Goal: Transaction & Acquisition: Book appointment/travel/reservation

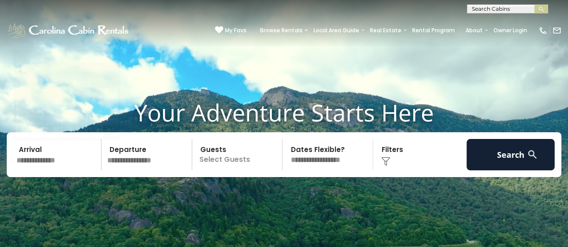
click at [81, 157] on input "text" at bounding box center [57, 154] width 88 height 31
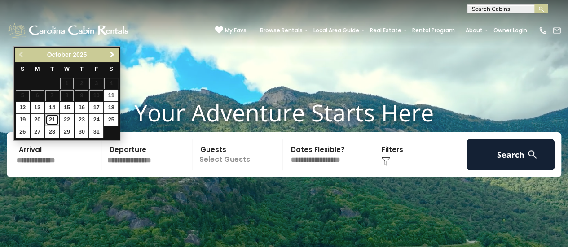
click at [49, 120] on link "21" at bounding box center [52, 119] width 14 height 11
type input "********"
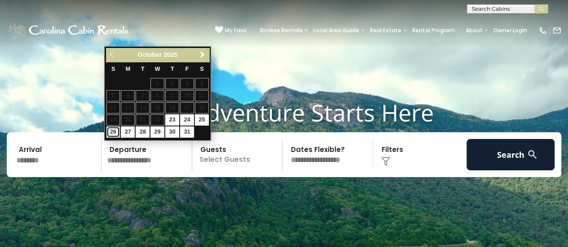
click at [111, 130] on link "26" at bounding box center [113, 132] width 14 height 11
type input "********"
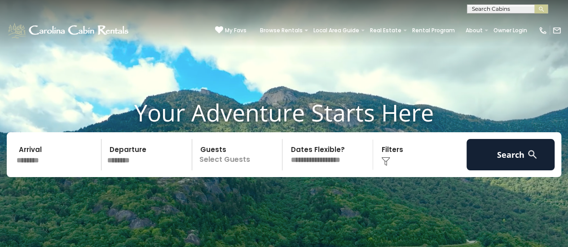
click at [232, 163] on p "Select Guests" at bounding box center [239, 154] width 88 height 31
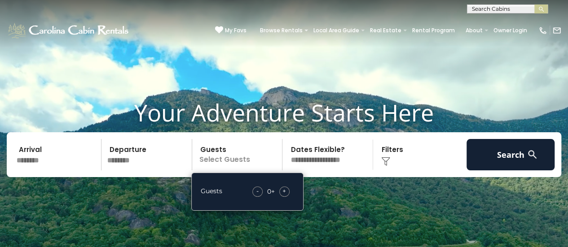
click at [285, 190] on span "+" at bounding box center [284, 191] width 4 height 9
click at [390, 152] on div "Click to Choose" at bounding box center [420, 154] width 88 height 31
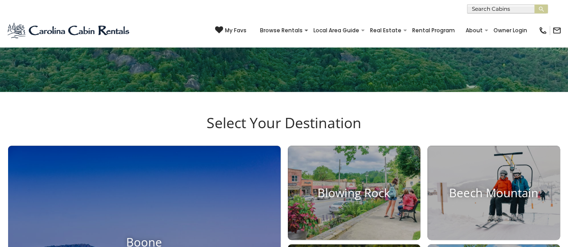
scroll to position [174, 0]
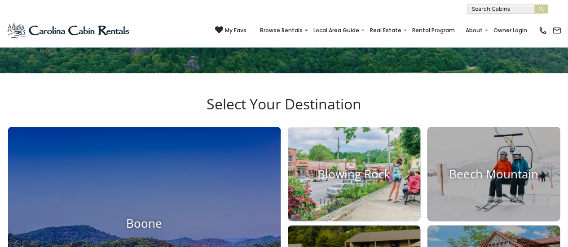
click at [354, 156] on img at bounding box center [354, 175] width 146 height 104
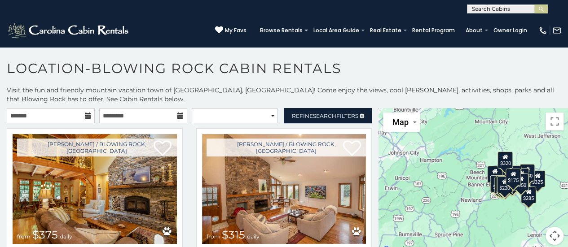
click at [85, 116] on icon at bounding box center [88, 116] width 6 height 6
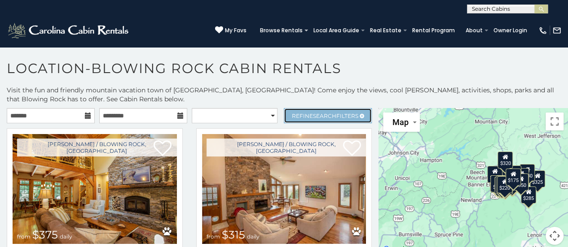
click at [313, 117] on span "Search" at bounding box center [324, 116] width 23 height 7
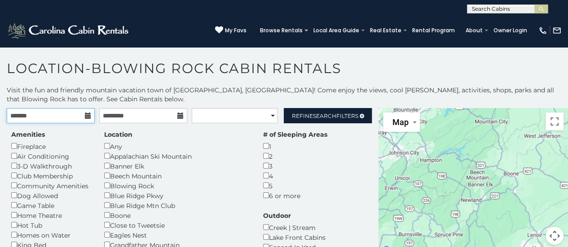
click at [82, 117] on input "text" at bounding box center [51, 115] width 88 height 15
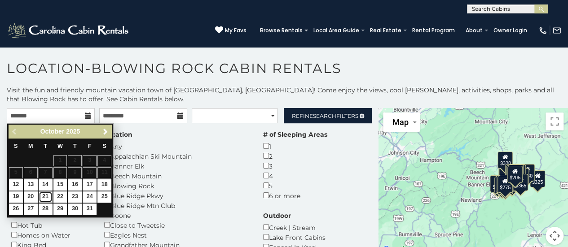
click at [46, 194] on link "21" at bounding box center [46, 197] width 14 height 11
type input "**********"
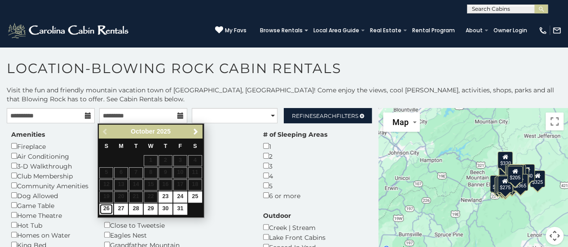
click at [104, 206] on link "26" at bounding box center [106, 209] width 14 height 11
type input "**********"
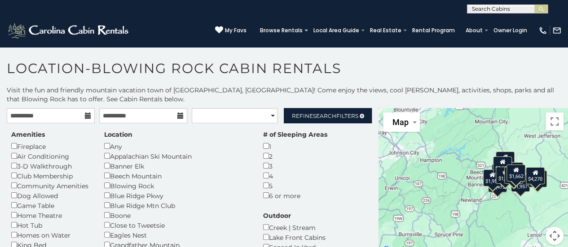
scroll to position [4, 0]
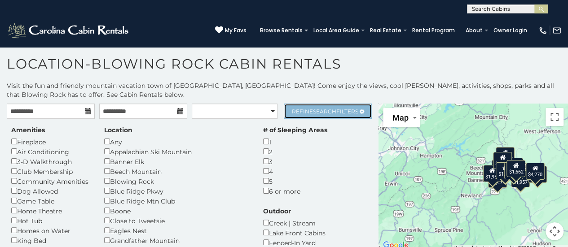
click at [316, 106] on link "Refine Search Filters" at bounding box center [328, 111] width 88 height 15
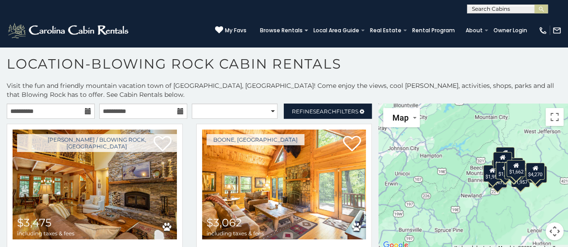
click at [551, 234] on button "Map camera controls" at bounding box center [554, 232] width 18 height 18
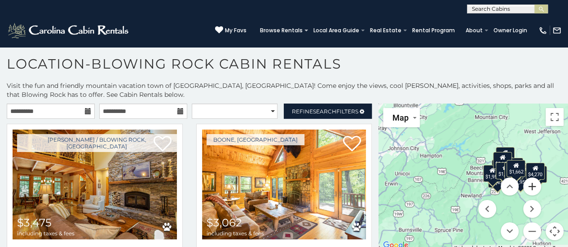
click at [525, 183] on button "Zoom in" at bounding box center [532, 187] width 18 height 18
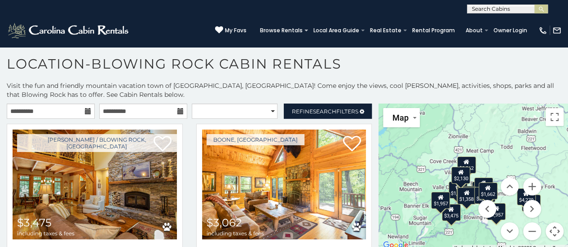
drag, startPoint x: 469, startPoint y: 140, endPoint x: 393, endPoint y: 165, distance: 79.9
click at [393, 165] on div "$3,475 $3,062 $1,816 $1,986 $1,491 $1,957 $1,195 $1,957 $1,389 $1,772 $1,418 $2…" at bounding box center [472, 178] width 189 height 148
click at [527, 184] on button "Zoom in" at bounding box center [532, 187] width 18 height 18
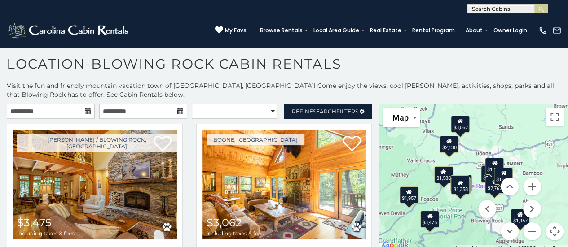
drag, startPoint x: 509, startPoint y: 152, endPoint x: 510, endPoint y: 114, distance: 38.2
click at [510, 114] on div "$3,475 $3,062 $1,816 $1,986 $1,491 $1,957 $1,195 $1,957 $1,389 $1,772 $1,418 $2…" at bounding box center [472, 178] width 189 height 148
click at [529, 188] on button "Zoom in" at bounding box center [532, 187] width 18 height 18
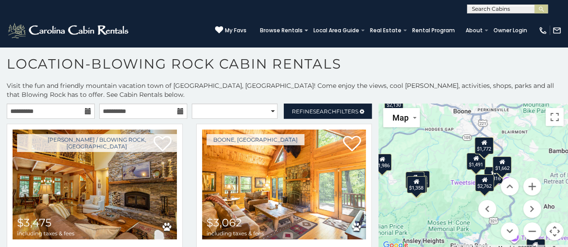
drag, startPoint x: 477, startPoint y: 162, endPoint x: 441, endPoint y: 143, distance: 41.3
click at [441, 143] on div "$3,475 $3,062 $1,816 $1,986 $1,491 $1,957 $1,195 $1,957 $1,389 $1,772 $1,418 $2…" at bounding box center [472, 178] width 189 height 148
click at [526, 189] on button "Zoom in" at bounding box center [532, 187] width 18 height 18
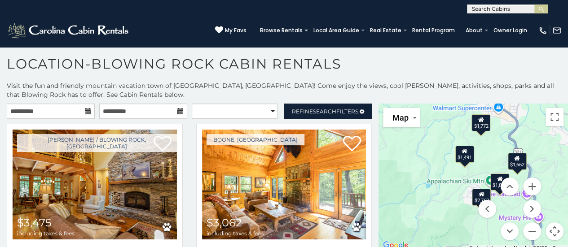
drag, startPoint x: 534, startPoint y: 137, endPoint x: 520, endPoint y: 138, distance: 14.4
click at [520, 138] on div "$3,475 $3,062 $1,816 $1,986 $1,491 $1,957 $1,195 $1,957 $1,389 $1,772 $1,418 $2…" at bounding box center [472, 178] width 189 height 148
click at [461, 153] on icon at bounding box center [464, 151] width 6 height 6
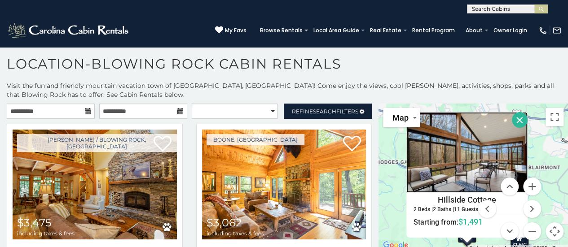
click at [471, 164] on img at bounding box center [466, 152] width 121 height 81
click at [466, 160] on img at bounding box center [466, 152] width 121 height 81
click at [534, 143] on div "$3,475 $3,062 $1,816 $1,986 $1,491 $1,957 $1,195 $1,957 $1,389 $1,772 $1,418 $2…" at bounding box center [472, 178] width 189 height 148
click at [547, 164] on div "$3,475 $3,062 $1,816 $1,986 $1,491 $1,957 $1,195 $1,957 $1,389 $1,772 $1,418 $2…" at bounding box center [472, 178] width 189 height 148
click at [512, 118] on button "Close" at bounding box center [520, 120] width 16 height 16
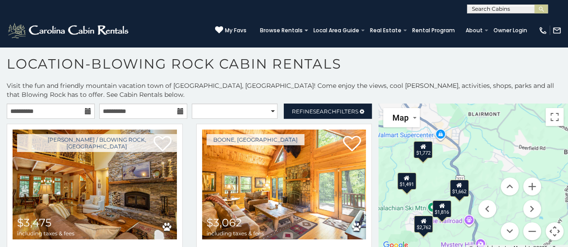
drag, startPoint x: 513, startPoint y: 160, endPoint x: 451, endPoint y: 106, distance: 81.7
click at [451, 106] on div "$3,475 $3,062 $1,816 $1,986 $1,491 $1,957 $1,195 $1,957 $1,389 $1,772 $1,418 $2…" at bounding box center [472, 178] width 189 height 148
click at [527, 185] on button "Zoom in" at bounding box center [532, 187] width 18 height 18
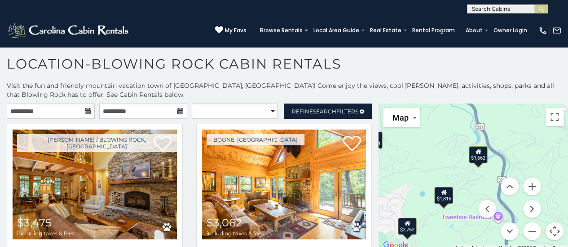
drag, startPoint x: 490, startPoint y: 149, endPoint x: 523, endPoint y: 95, distance: 63.0
click at [523, 95] on div "**********" at bounding box center [284, 173] width 568 height 184
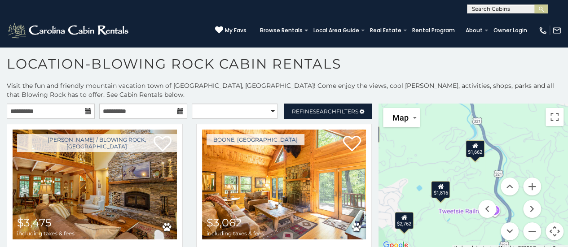
drag, startPoint x: 503, startPoint y: 138, endPoint x: 499, endPoint y: 131, distance: 7.5
click at [499, 131] on div "$3,475 $3,062 $1,816 $1,986 $1,491 $1,957 $1,195 $1,957 $1,389 $1,772 $1,418 $2…" at bounding box center [472, 178] width 189 height 148
click at [474, 151] on div "$1,662" at bounding box center [474, 148] width 19 height 17
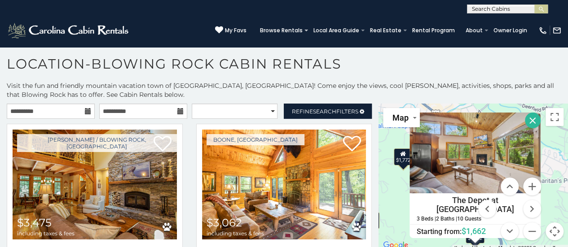
click at [548, 152] on div "$3,475 $3,062 $1,816 $1,986 $1,491 $1,957 $1,195 $1,957 $1,389 $1,772 $1,418 $2…" at bounding box center [472, 178] width 189 height 148
click at [525, 123] on button "Close" at bounding box center [533, 121] width 16 height 16
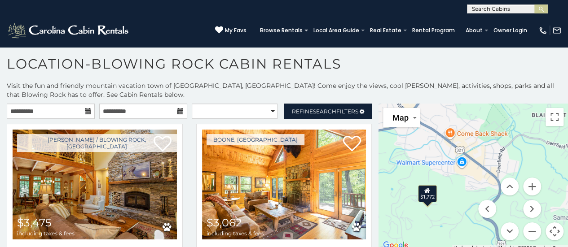
drag, startPoint x: 416, startPoint y: 162, endPoint x: 442, endPoint y: 200, distance: 46.4
click at [442, 200] on div "$3,475 $3,062 $1,816 $1,986 $1,491 $1,957 $1,195 $1,957 $1,389 $1,772 $1,418 $2…" at bounding box center [472, 178] width 189 height 148
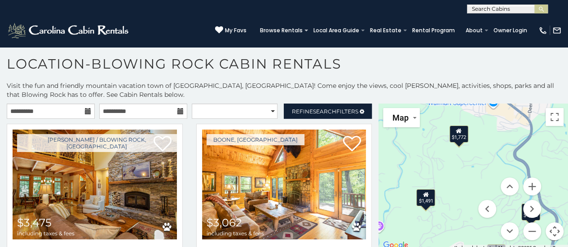
drag, startPoint x: 437, startPoint y: 199, endPoint x: 468, endPoint y: 137, distance: 69.4
click at [468, 137] on div "$3,475 $3,062 $1,816 $1,986 $1,491 $1,957 $1,195 $1,957 $1,389 $1,772 $1,418 $2…" at bounding box center [472, 178] width 189 height 148
click at [427, 200] on div "$1,491" at bounding box center [425, 197] width 19 height 17
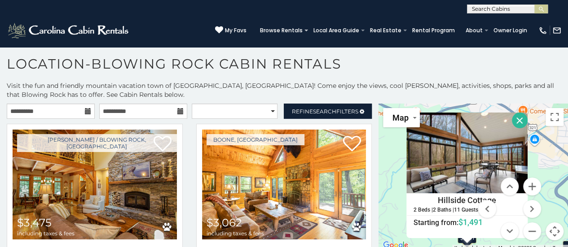
click at [512, 118] on button "Close" at bounding box center [520, 121] width 16 height 16
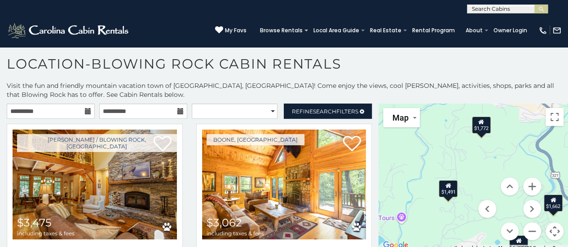
drag, startPoint x: 485, startPoint y: 159, endPoint x: 463, endPoint y: 107, distance: 56.3
click at [463, 107] on div "$3,475 $3,062 $1,816 $1,986 $1,491 $1,957 $1,195 $1,957 $1,389 $1,772 $1,418 $2…" at bounding box center [472, 178] width 189 height 148
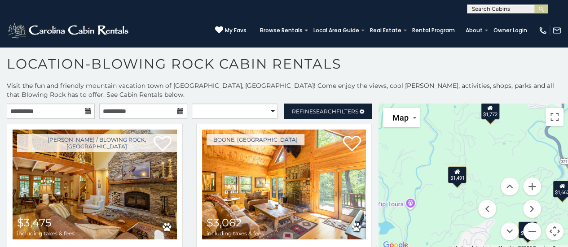
drag, startPoint x: 414, startPoint y: 169, endPoint x: 425, endPoint y: 152, distance: 20.3
click at [425, 152] on div "$3,475 $3,062 $1,816 $1,986 $1,491 $1,957 $1,195 $1,957 $1,389 $1,772 $1,418 $2…" at bounding box center [472, 178] width 189 height 148
click at [532, 190] on button "Zoom in" at bounding box center [532, 187] width 18 height 18
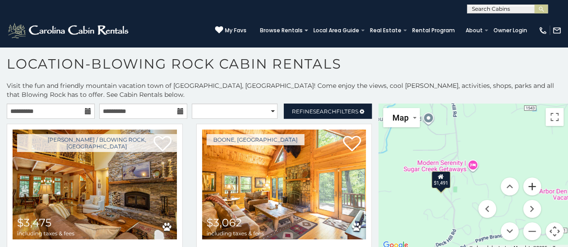
click at [532, 190] on button "Zoom in" at bounding box center [532, 187] width 18 height 18
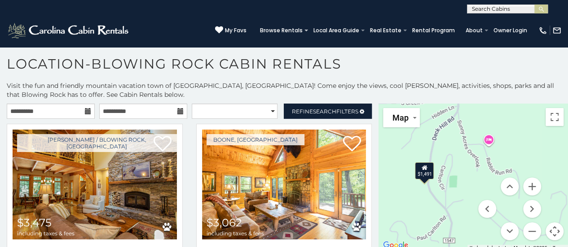
drag, startPoint x: 494, startPoint y: 138, endPoint x: 512, endPoint y: 115, distance: 28.5
click at [512, 115] on div "$3,475 $3,062 $1,816 $1,986 $1,491 $1,957 $1,195 $1,957 $1,389 $1,772 $1,418 $2…" at bounding box center [472, 178] width 189 height 148
click at [528, 230] on button "Zoom out" at bounding box center [532, 232] width 18 height 18
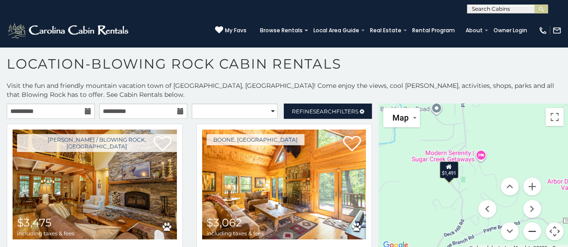
click at [528, 230] on button "Zoom out" at bounding box center [532, 232] width 18 height 18
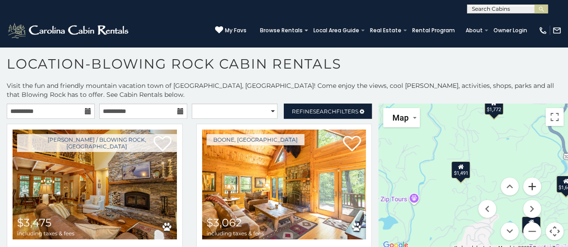
click at [528, 186] on button "Zoom in" at bounding box center [532, 187] width 18 height 18
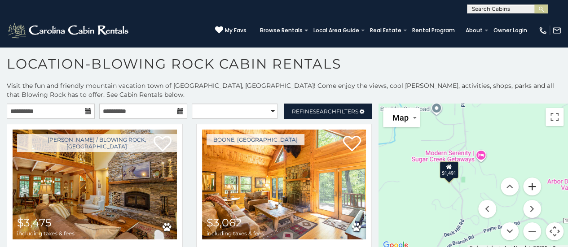
click at [528, 186] on button "Zoom in" at bounding box center [532, 187] width 18 height 18
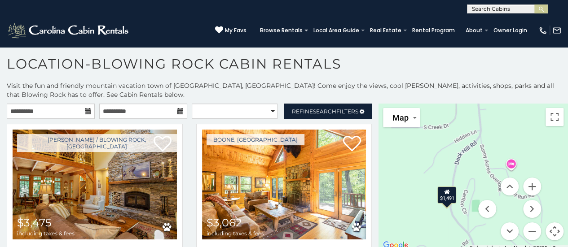
drag, startPoint x: 465, startPoint y: 184, endPoint x: 489, endPoint y: 201, distance: 29.9
click at [489, 201] on div "$3,475 $3,062 $1,816 $1,986 $1,491 $1,957 $1,195 $1,957 $1,389 $1,772 $1,418 $2…" at bounding box center [472, 178] width 189 height 148
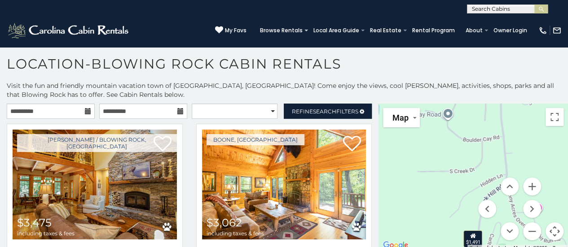
drag, startPoint x: 474, startPoint y: 153, endPoint x: 501, endPoint y: 201, distance: 54.7
click at [501, 201] on div "$3,475 $3,062 $1,816 $1,986 $1,491 $1,957 $1,195 $1,957 $1,389 $1,772 $1,418 $2…" at bounding box center [472, 178] width 189 height 148
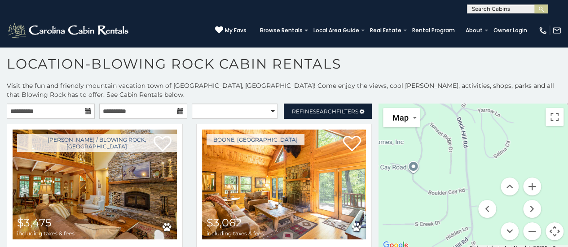
drag, startPoint x: 443, startPoint y: 157, endPoint x: 418, endPoint y: 214, distance: 62.5
click at [418, 214] on div "$3,475 $3,062 $1,816 $1,986 $1,491 $1,957 $1,195 $1,957 $1,389 $1,772 $1,418 $2…" at bounding box center [472, 178] width 189 height 148
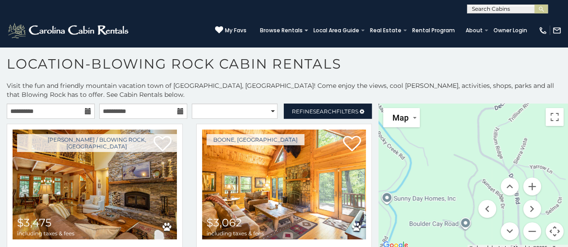
drag, startPoint x: 449, startPoint y: 138, endPoint x: 505, endPoint y: 201, distance: 84.2
click at [505, 201] on div "$3,475 $3,062 $1,816 $1,986 $1,491 $1,957 $1,195 $1,957 $1,389 $1,772 $1,418 $2…" at bounding box center [472, 178] width 189 height 148
click at [505, 201] on menu at bounding box center [509, 209] width 63 height 63
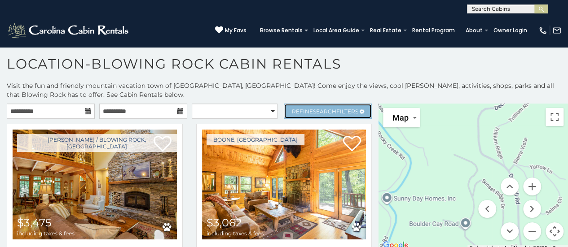
click at [330, 108] on span "Refine Search Filters" at bounding box center [325, 111] width 66 height 7
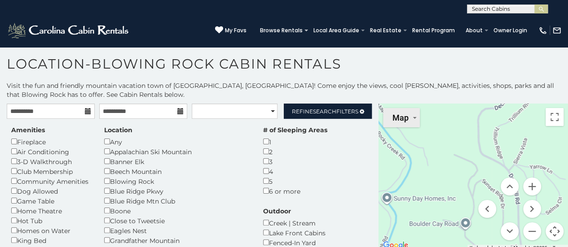
click at [407, 119] on button "Map" at bounding box center [401, 117] width 37 height 19
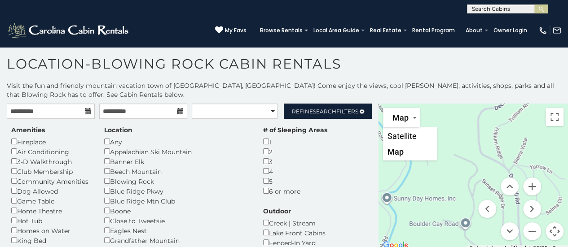
click at [458, 126] on div "$3,475 $3,062 $1,816 $1,986 $1,491 $1,957 $1,195 $1,957 $1,389 $1,772 $1,418 $2…" at bounding box center [472, 178] width 189 height 148
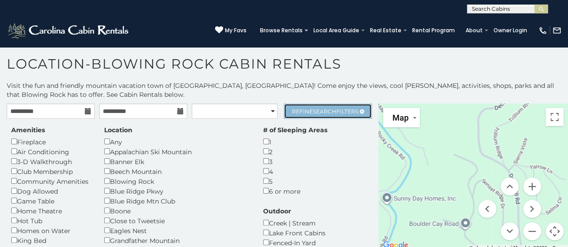
click at [329, 108] on span "Refine Search Filters" at bounding box center [325, 111] width 66 height 7
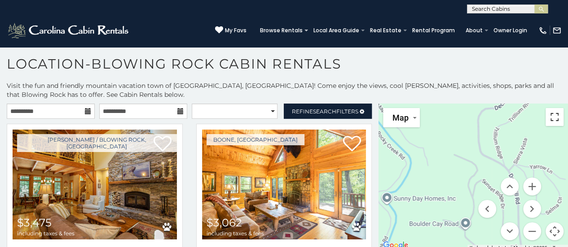
click at [550, 118] on button "Toggle fullscreen view" at bounding box center [554, 117] width 18 height 18
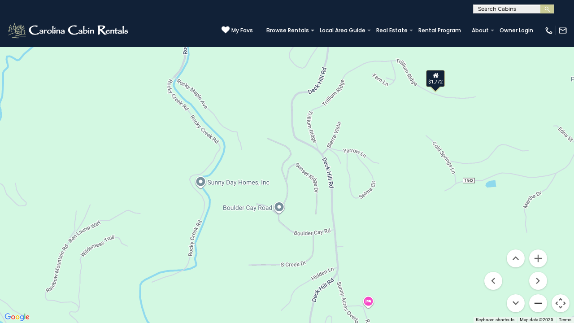
click at [541, 247] on button "Zoom out" at bounding box center [539, 303] width 18 height 18
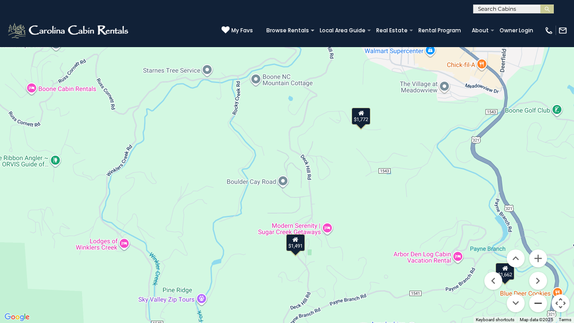
click at [541, 247] on button "Zoom out" at bounding box center [539, 303] width 18 height 18
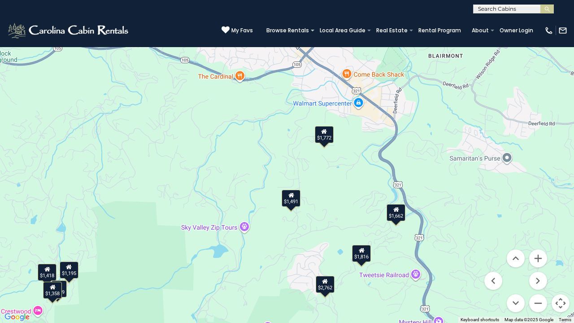
click at [512, 247] on menu at bounding box center [516, 280] width 63 height 63
click at [394, 212] on div "$1,662" at bounding box center [396, 212] width 19 height 17
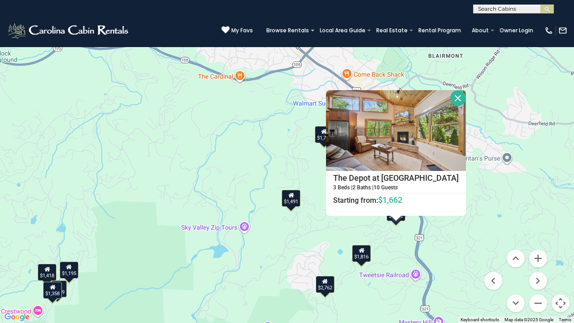
click at [454, 234] on div "$3,475 $3,062 $1,816 $1,986 $1,491 $1,957 $1,195 $1,957 $1,389 $1,772 $1,418 $2…" at bounding box center [287, 161] width 574 height 323
click at [408, 146] on img at bounding box center [396, 130] width 140 height 81
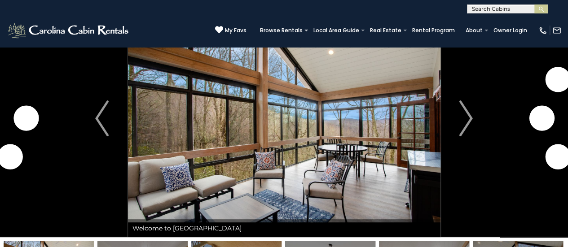
scroll to position [57, 0]
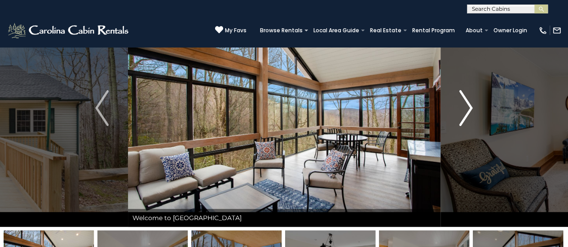
click at [474, 104] on button "Next" at bounding box center [466, 108] width 52 height 238
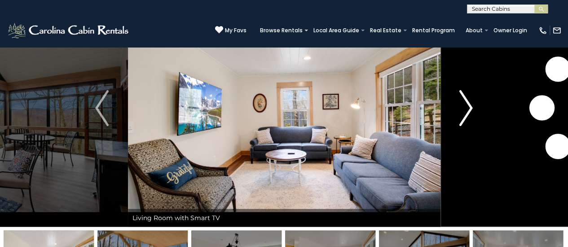
click at [474, 104] on button "Next" at bounding box center [466, 108] width 52 height 238
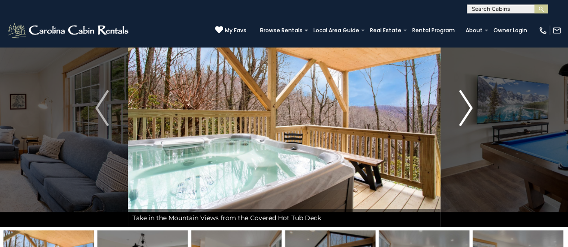
click at [467, 107] on img "Next" at bounding box center [465, 108] width 13 height 36
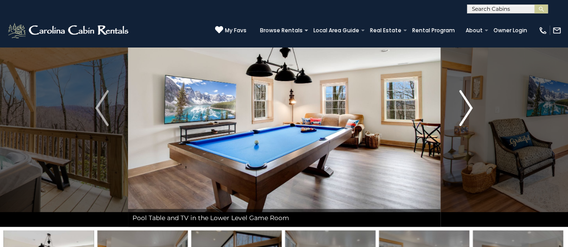
click at [467, 107] on img "Next" at bounding box center [465, 108] width 13 height 36
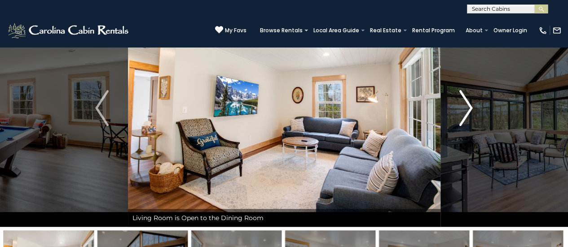
click at [467, 107] on img "Next" at bounding box center [465, 108] width 13 height 36
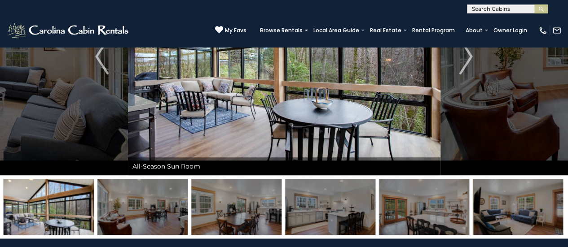
scroll to position [13, 0]
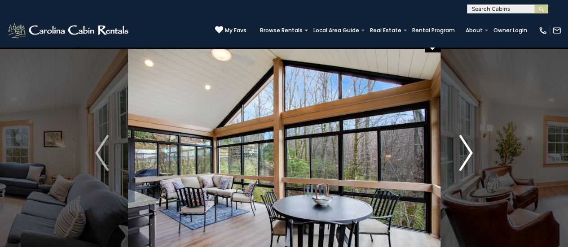
click at [469, 156] on img "Next" at bounding box center [465, 153] width 13 height 36
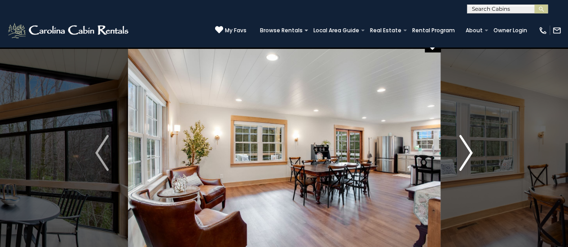
click at [469, 156] on img "Next" at bounding box center [465, 153] width 13 height 36
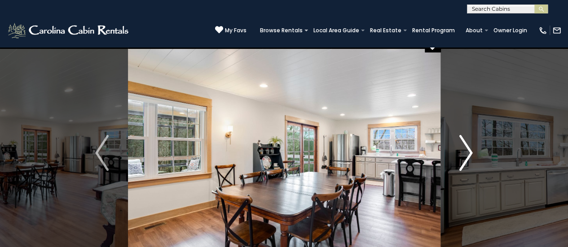
click at [469, 156] on img "Next" at bounding box center [465, 153] width 13 height 36
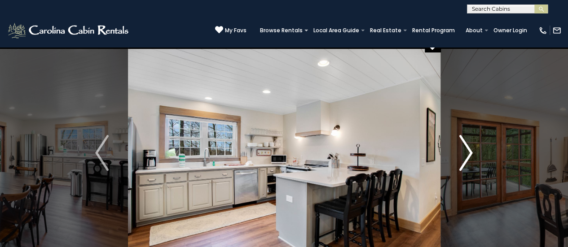
click at [469, 156] on img "Next" at bounding box center [465, 153] width 13 height 36
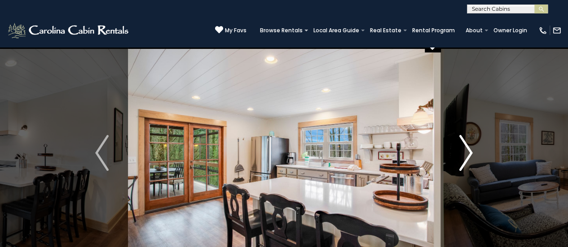
click at [469, 156] on img "Next" at bounding box center [465, 153] width 13 height 36
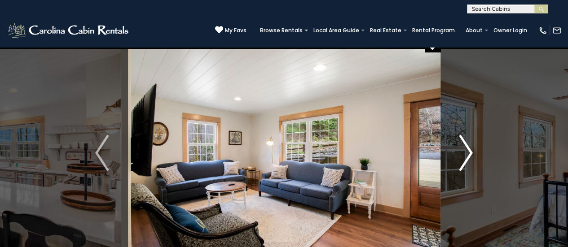
click at [469, 156] on img "Next" at bounding box center [465, 153] width 13 height 36
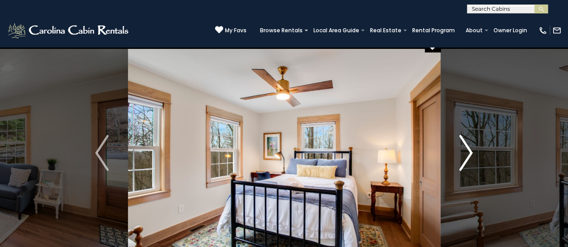
click at [469, 156] on img "Next" at bounding box center [465, 153] width 13 height 36
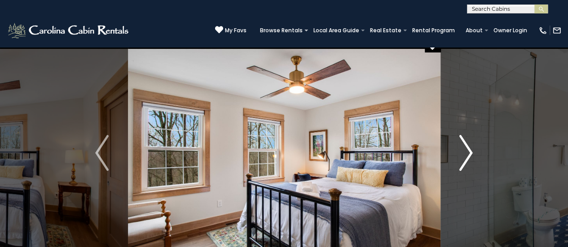
click at [469, 156] on img "Next" at bounding box center [465, 153] width 13 height 36
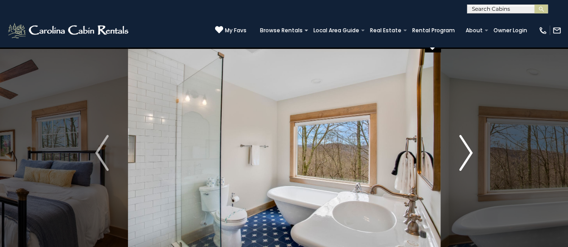
click at [469, 156] on img "Next" at bounding box center [465, 153] width 13 height 36
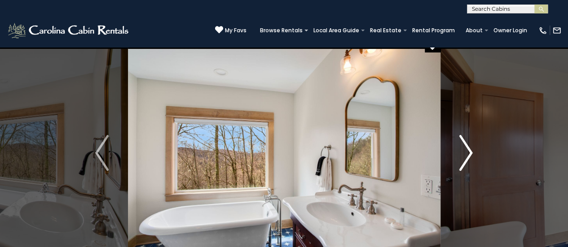
click at [469, 156] on img "Next" at bounding box center [465, 153] width 13 height 36
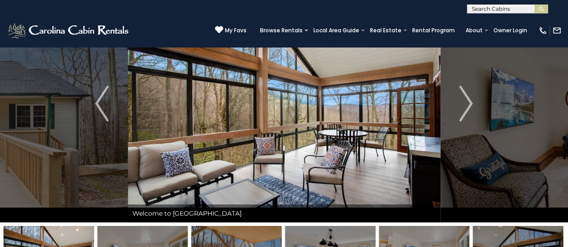
scroll to position [58, 0]
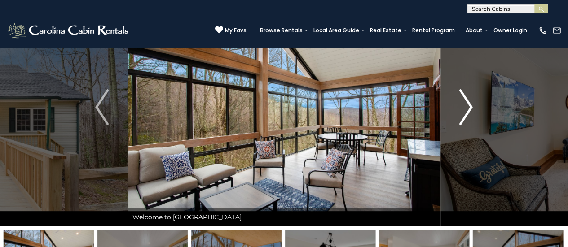
click at [464, 108] on img "Next" at bounding box center [465, 107] width 13 height 36
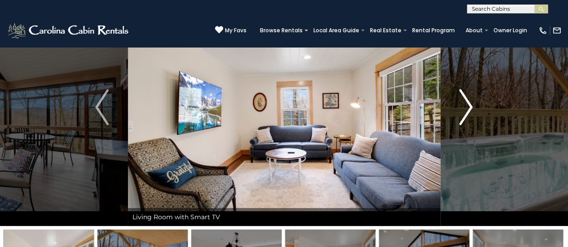
click at [464, 108] on img "Next" at bounding box center [465, 107] width 13 height 36
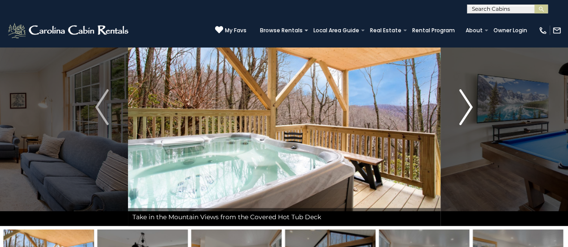
click at [464, 108] on img "Next" at bounding box center [465, 107] width 13 height 36
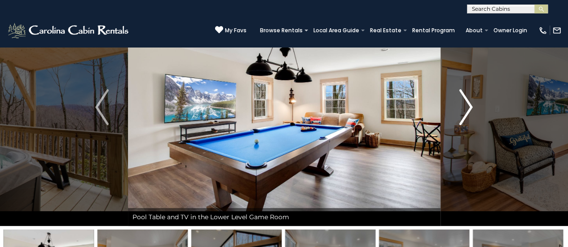
click at [464, 108] on img "Next" at bounding box center [465, 107] width 13 height 36
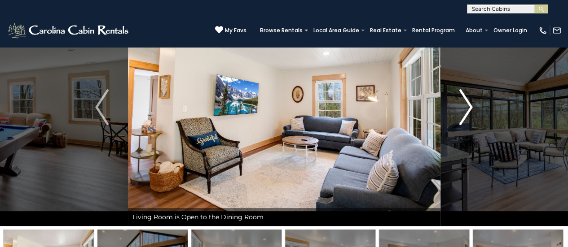
click at [465, 108] on img "Next" at bounding box center [465, 107] width 13 height 36
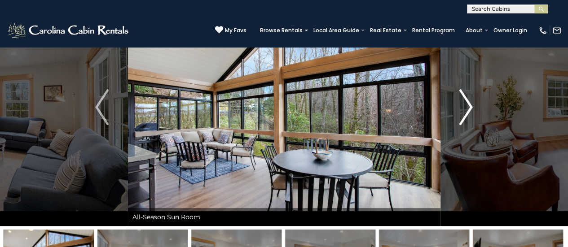
click at [465, 108] on img "Next" at bounding box center [465, 107] width 13 height 36
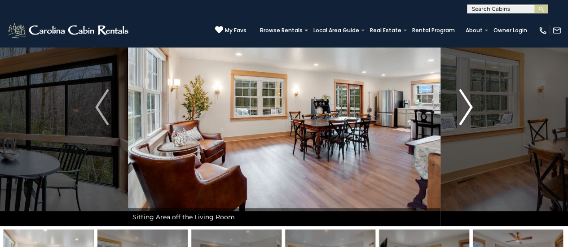
click at [465, 108] on img "Next" at bounding box center [465, 107] width 13 height 36
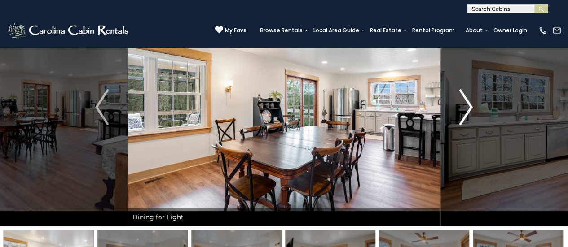
click at [465, 108] on img "Next" at bounding box center [465, 107] width 13 height 36
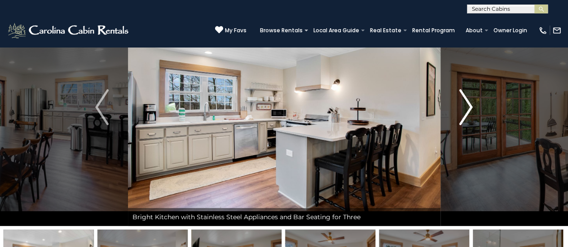
click at [465, 108] on img "Next" at bounding box center [465, 107] width 13 height 36
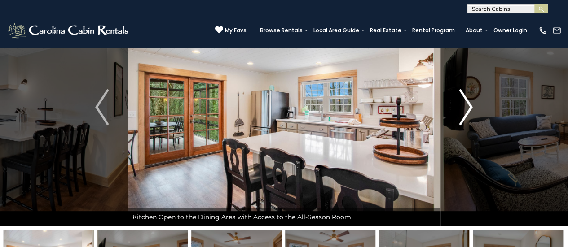
click at [465, 108] on img "Next" at bounding box center [465, 107] width 13 height 36
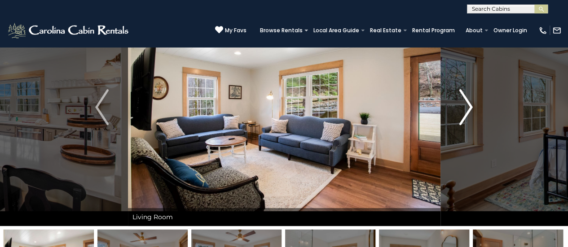
click at [465, 108] on img "Next" at bounding box center [465, 107] width 13 height 36
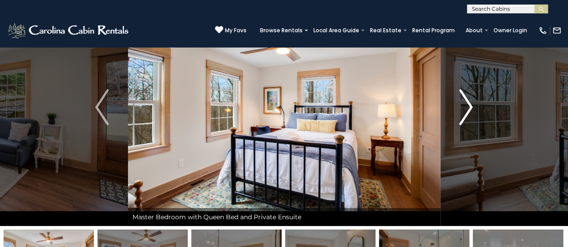
click at [465, 108] on img "Next" at bounding box center [465, 107] width 13 height 36
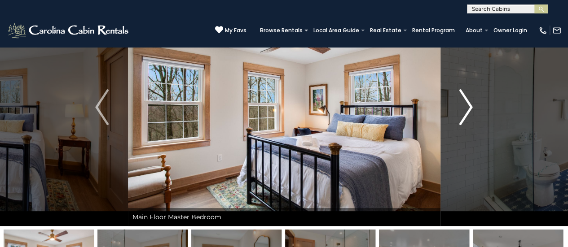
click at [465, 108] on img "Next" at bounding box center [465, 107] width 13 height 36
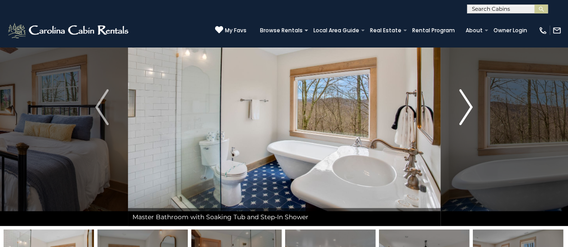
click at [465, 108] on img "Next" at bounding box center [465, 107] width 13 height 36
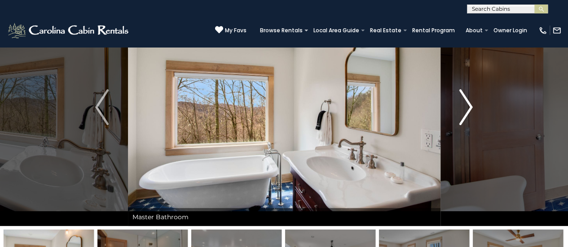
click at [465, 108] on img "Next" at bounding box center [465, 107] width 13 height 36
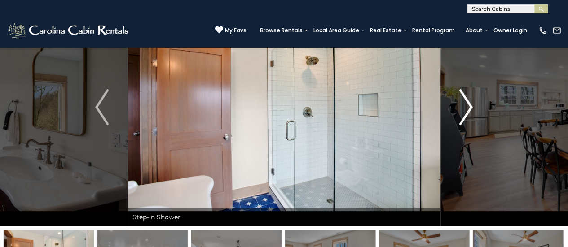
click at [465, 108] on img "Next" at bounding box center [465, 107] width 13 height 36
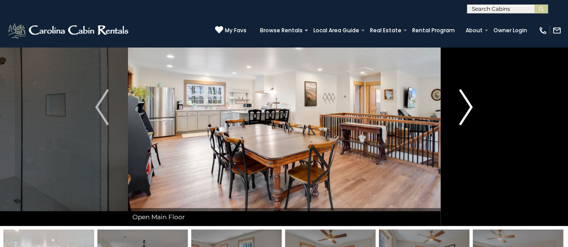
click at [465, 108] on img "Next" at bounding box center [465, 107] width 13 height 36
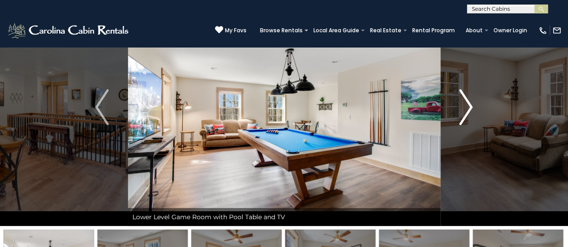
click at [465, 108] on img "Next" at bounding box center [465, 107] width 13 height 36
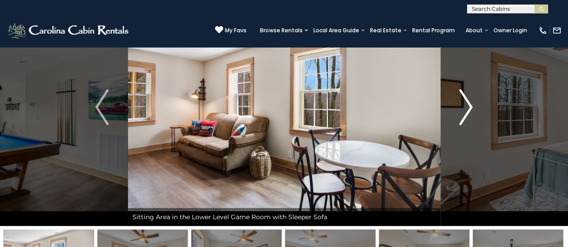
click at [465, 108] on img "Next" at bounding box center [465, 107] width 13 height 36
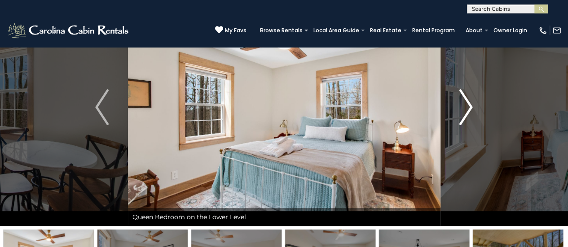
click at [465, 108] on img "Next" at bounding box center [465, 107] width 13 height 36
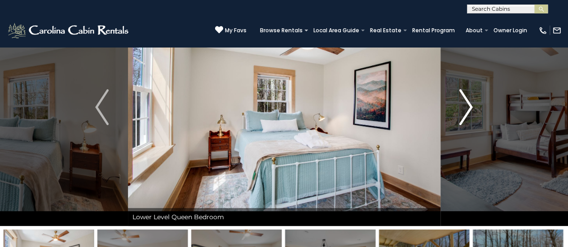
click at [465, 108] on img "Next" at bounding box center [465, 107] width 13 height 36
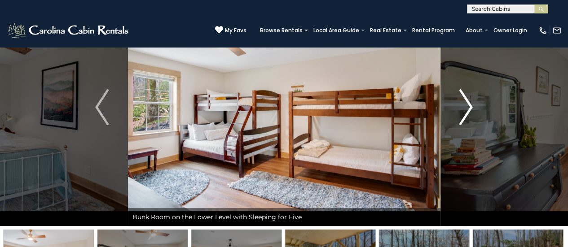
click at [465, 108] on img "Next" at bounding box center [465, 107] width 13 height 36
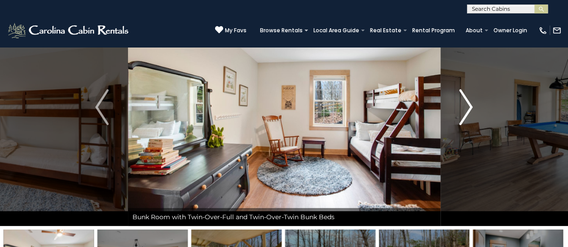
click at [465, 108] on img "Next" at bounding box center [465, 107] width 13 height 36
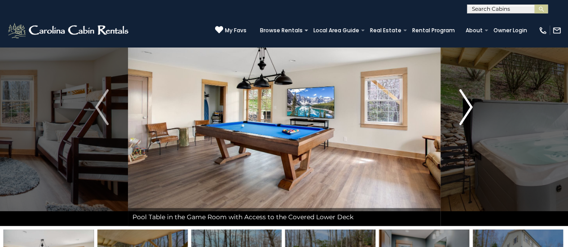
click at [465, 108] on img "Next" at bounding box center [465, 107] width 13 height 36
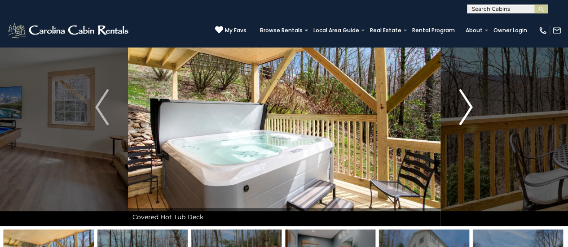
click at [465, 108] on img "Next" at bounding box center [465, 107] width 13 height 36
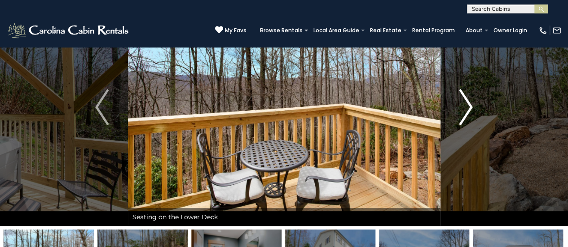
click at [465, 108] on img "Next" at bounding box center [465, 107] width 13 height 36
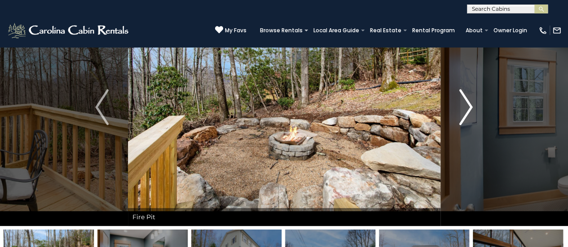
click at [465, 108] on img "Next" at bounding box center [465, 107] width 13 height 36
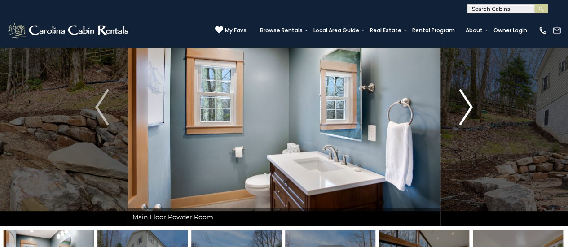
click at [465, 108] on img "Next" at bounding box center [465, 107] width 13 height 36
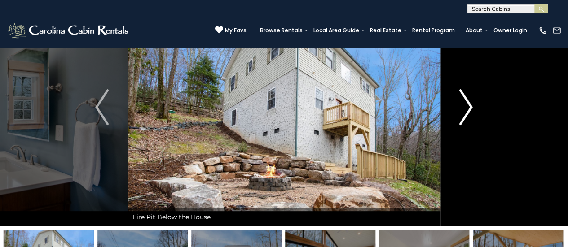
click at [465, 108] on img "Next" at bounding box center [465, 107] width 13 height 36
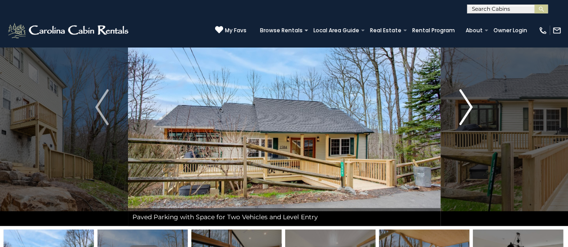
click at [465, 108] on img "Next" at bounding box center [465, 107] width 13 height 36
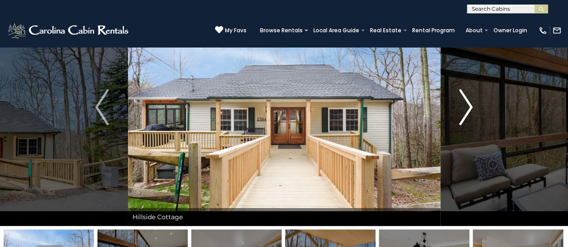
click at [465, 108] on img "Next" at bounding box center [465, 107] width 13 height 36
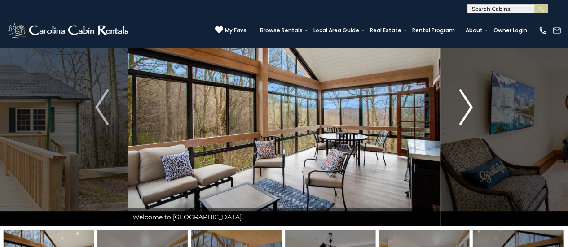
click at [465, 108] on img "Next" at bounding box center [465, 107] width 13 height 36
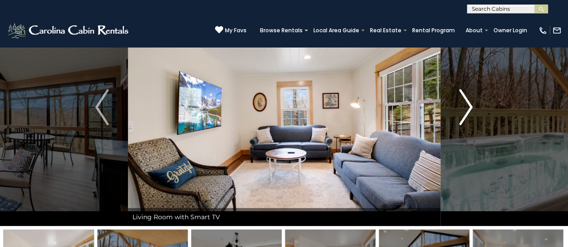
click at [465, 108] on img "Next" at bounding box center [465, 107] width 13 height 36
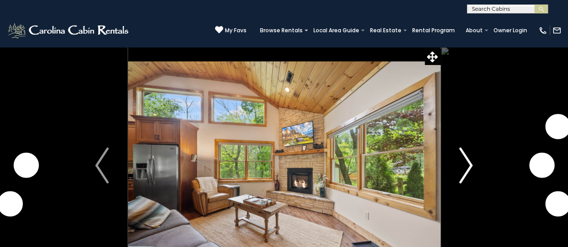
click at [468, 171] on img "Next" at bounding box center [465, 166] width 13 height 36
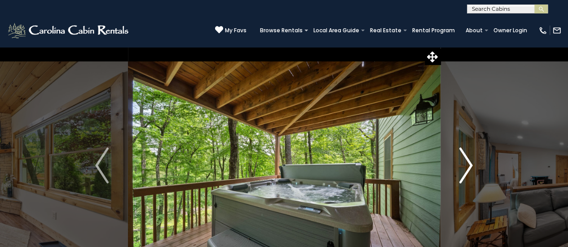
click at [468, 171] on img "Next" at bounding box center [465, 166] width 13 height 36
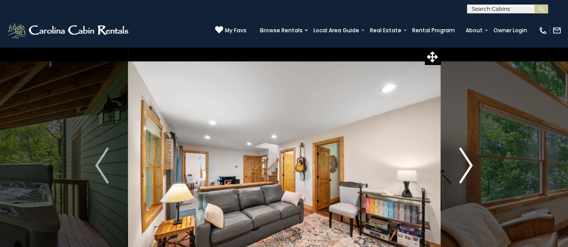
click at [468, 171] on img "Next" at bounding box center [465, 166] width 13 height 36
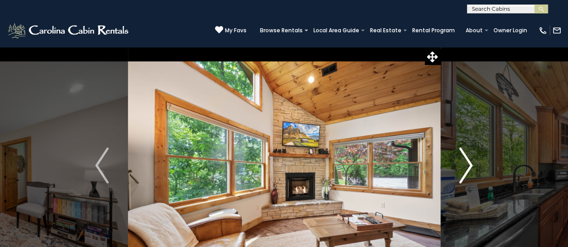
click at [468, 171] on img "Next" at bounding box center [465, 166] width 13 height 36
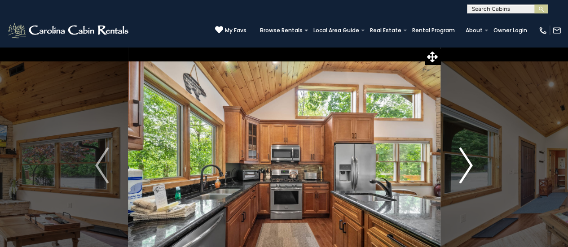
click at [468, 171] on img "Next" at bounding box center [465, 166] width 13 height 36
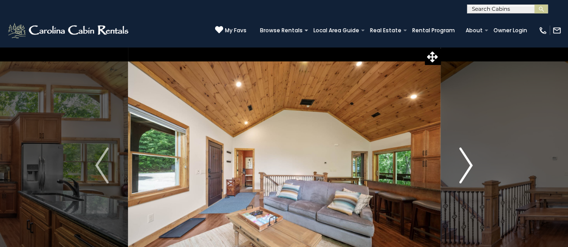
click at [468, 171] on img "Next" at bounding box center [465, 166] width 13 height 36
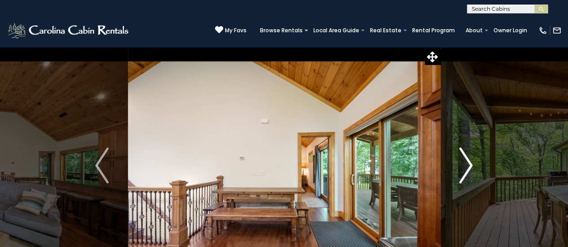
click at [468, 171] on img "Next" at bounding box center [465, 166] width 13 height 36
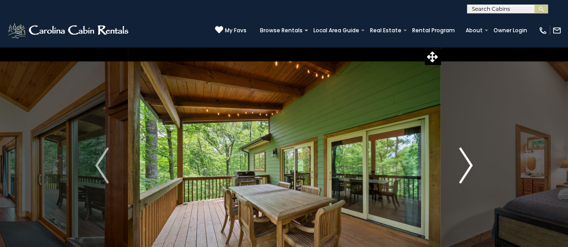
click at [468, 171] on img "Next" at bounding box center [465, 166] width 13 height 36
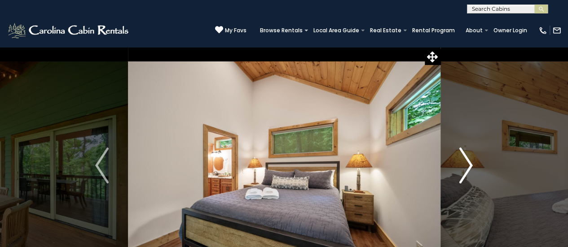
click at [468, 171] on img "Next" at bounding box center [465, 166] width 13 height 36
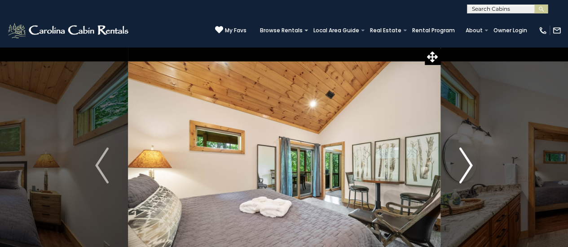
click at [468, 171] on img "Next" at bounding box center [465, 166] width 13 height 36
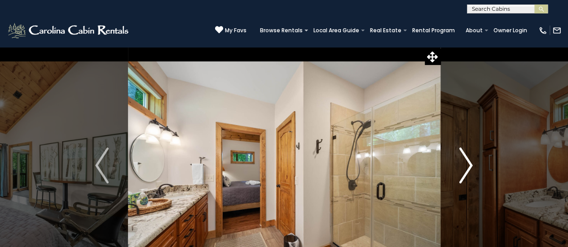
click at [468, 171] on img "Next" at bounding box center [465, 166] width 13 height 36
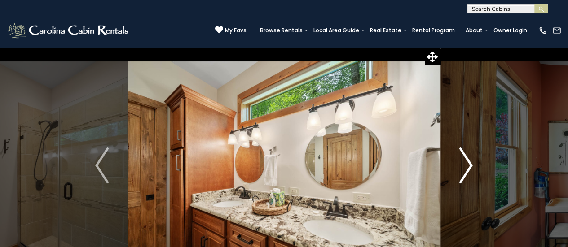
click at [468, 171] on img "Next" at bounding box center [465, 166] width 13 height 36
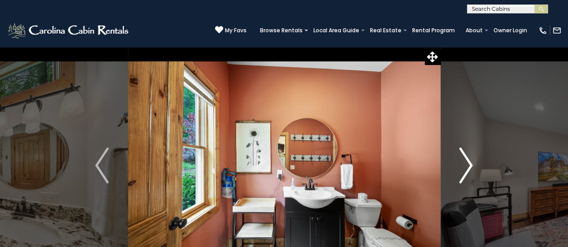
click at [468, 171] on img "Next" at bounding box center [465, 166] width 13 height 36
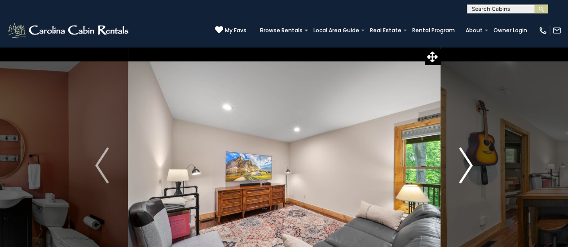
click at [468, 171] on img "Next" at bounding box center [465, 166] width 13 height 36
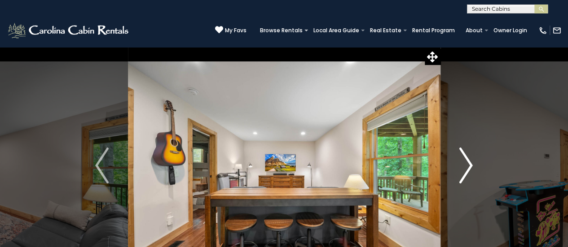
click at [468, 171] on img "Next" at bounding box center [465, 166] width 13 height 36
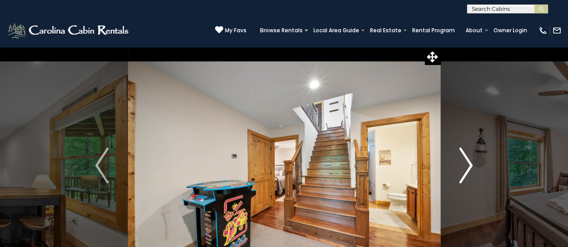
click at [468, 171] on img "Next" at bounding box center [465, 166] width 13 height 36
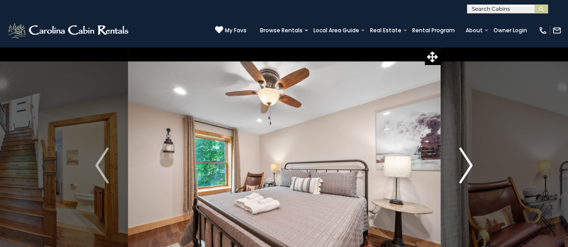
click at [468, 171] on img "Next" at bounding box center [465, 166] width 13 height 36
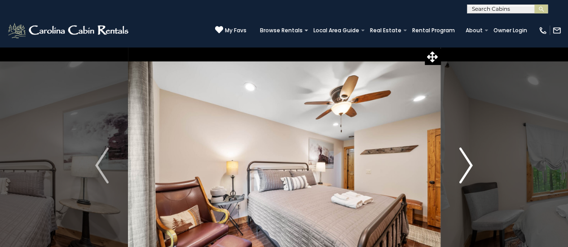
click at [468, 171] on img "Next" at bounding box center [465, 166] width 13 height 36
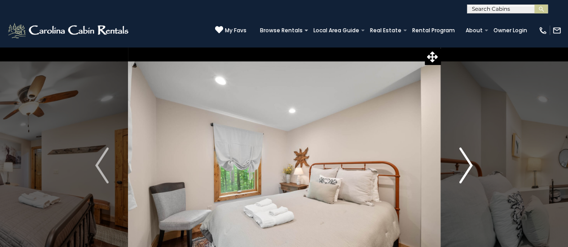
click at [468, 171] on img "Next" at bounding box center [465, 166] width 13 height 36
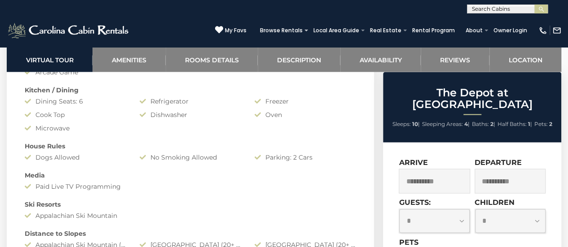
scroll to position [812, 0]
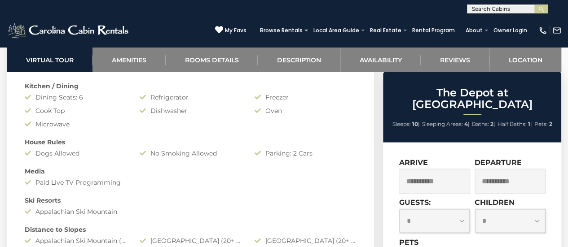
click at [543, 198] on div "**********" at bounding box center [509, 215] width 71 height 35
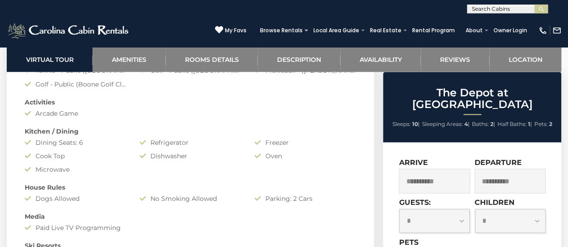
scroll to position [727, 0]
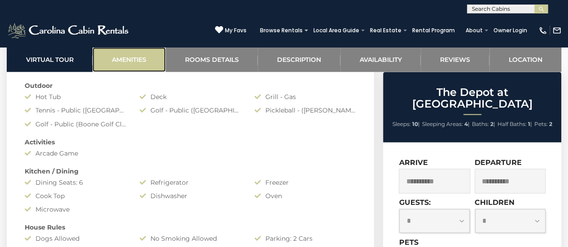
click at [119, 61] on link "Amenities" at bounding box center [128, 59] width 73 height 25
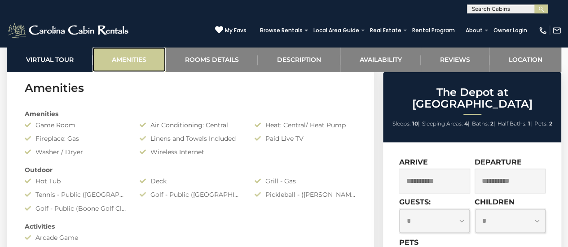
scroll to position [642, 0]
click at [491, 7] on input "text" at bounding box center [506, 10] width 79 height 9
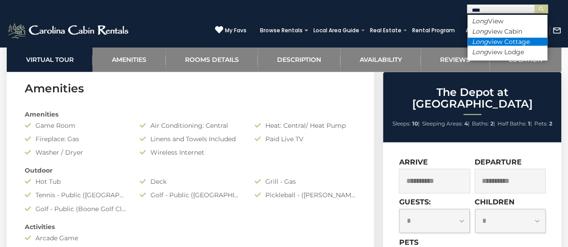
type input "****"
click at [499, 41] on li "Long view Cottage" at bounding box center [507, 42] width 80 height 8
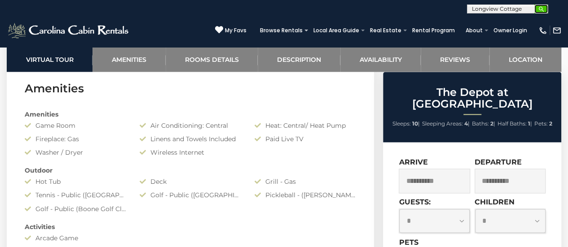
click at [540, 8] on img "submit" at bounding box center [541, 9] width 7 height 7
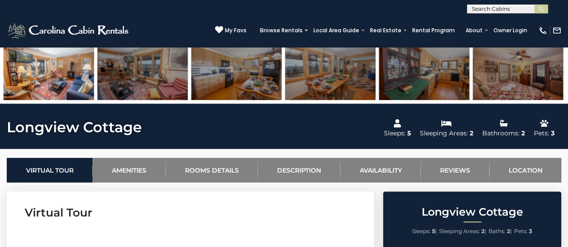
scroll to position [265, 0]
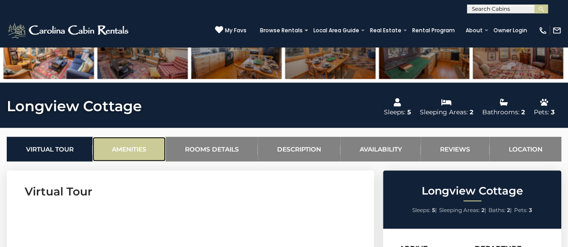
click at [130, 143] on link "Amenities" at bounding box center [128, 149] width 73 height 25
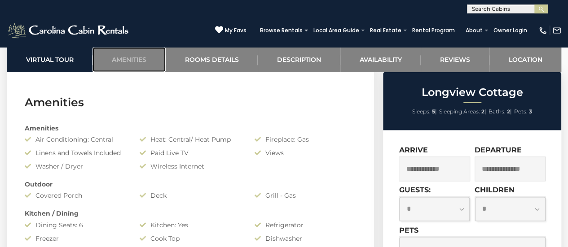
scroll to position [621, 0]
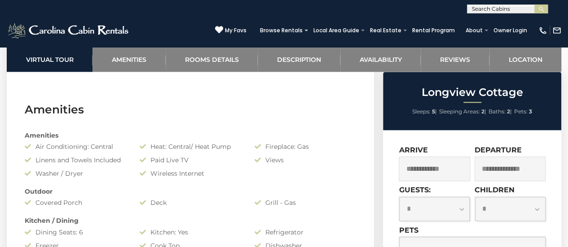
click at [186, 18] on div "[PHONE_NUMBER] My Favs Browse Rentals Local Area Guide Activities & Attractions…" at bounding box center [284, 30] width 568 height 34
